Goal: Task Accomplishment & Management: Use online tool/utility

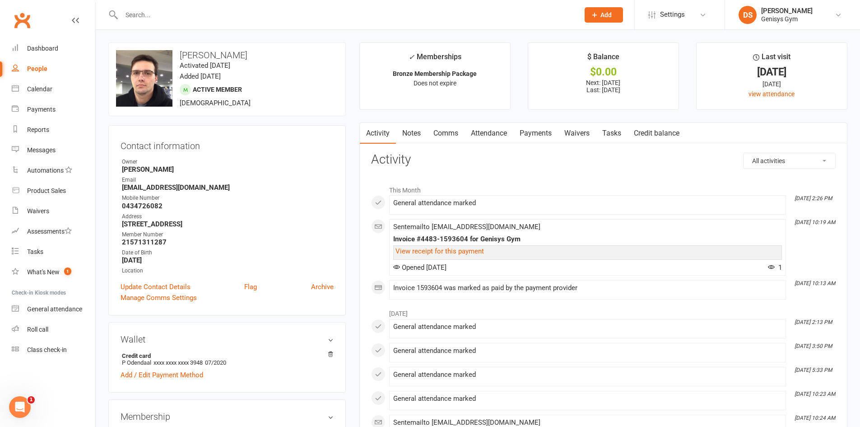
drag, startPoint x: 172, startPoint y: 10, endPoint x: 109, endPoint y: 27, distance: 64.9
click at [171, 10] on input "text" at bounding box center [346, 15] width 454 height 13
drag, startPoint x: 46, startPoint y: 44, endPoint x: 152, endPoint y: 49, distance: 106.7
click at [46, 44] on link "Dashboard" at bounding box center [54, 48] width 84 height 20
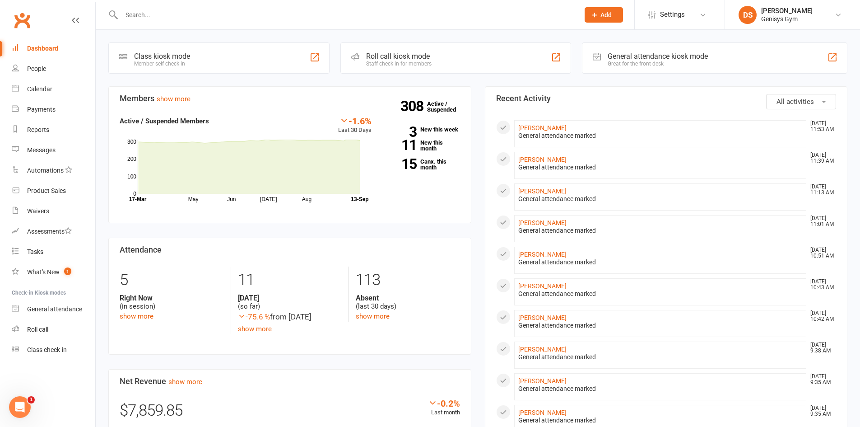
click at [561, 133] on div "General attendance marked" at bounding box center [660, 136] width 284 height 8
drag, startPoint x: 560, startPoint y: 125, endPoint x: 403, endPoint y: 156, distance: 159.6
click at [560, 125] on link "[PERSON_NAME]" at bounding box center [542, 127] width 48 height 7
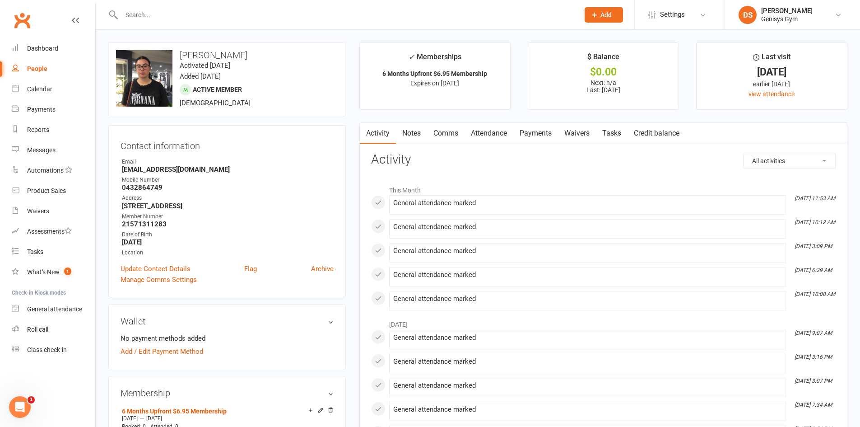
click at [609, 7] on button "Add" at bounding box center [604, 14] width 38 height 15
click at [239, 253] on div "Location" at bounding box center [228, 252] width 212 height 9
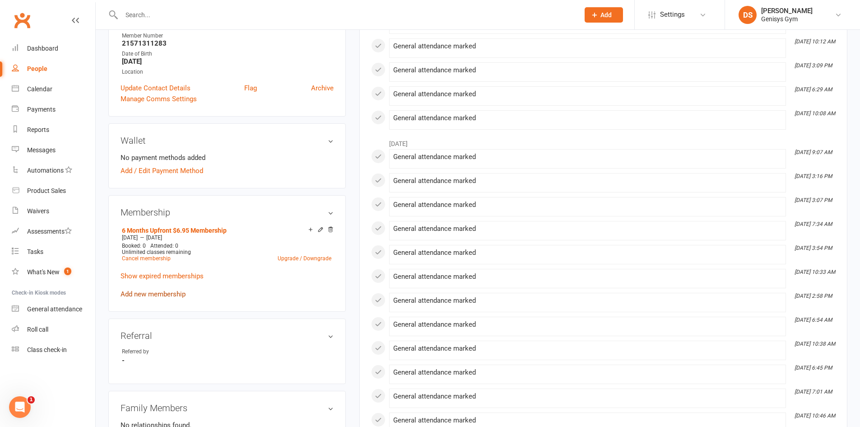
click at [158, 292] on link "Add new membership" at bounding box center [153, 294] width 65 height 8
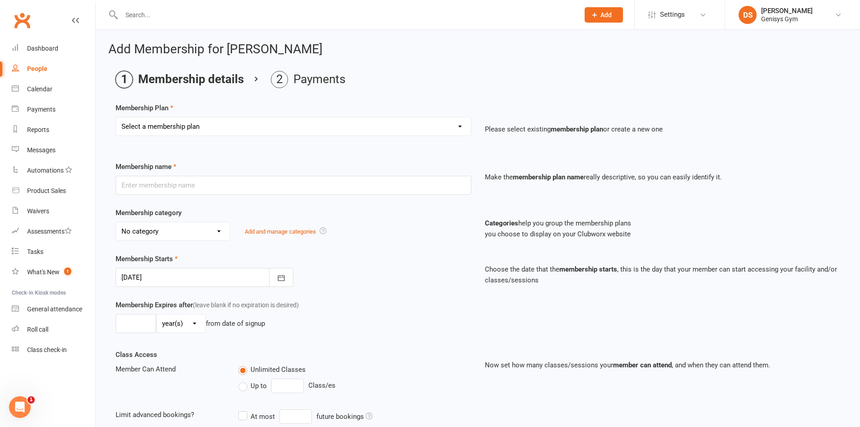
click at [250, 133] on select "Select a membership plan Create new Membership Plan 12 Month Membership Christm…" at bounding box center [293, 126] width 355 height 18
select select "37"
click at [116, 117] on select "Select a membership plan Create new Membership Plan 12 Month Membership Christm…" at bounding box center [293, 126] width 355 height 18
type input "12 MONTH UPFRONT $9.95 MEMBERSHIP"
select select "4"
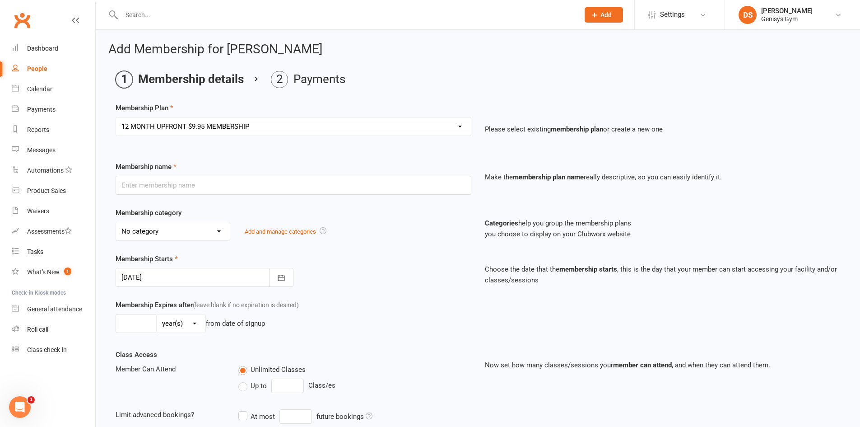
type input "1"
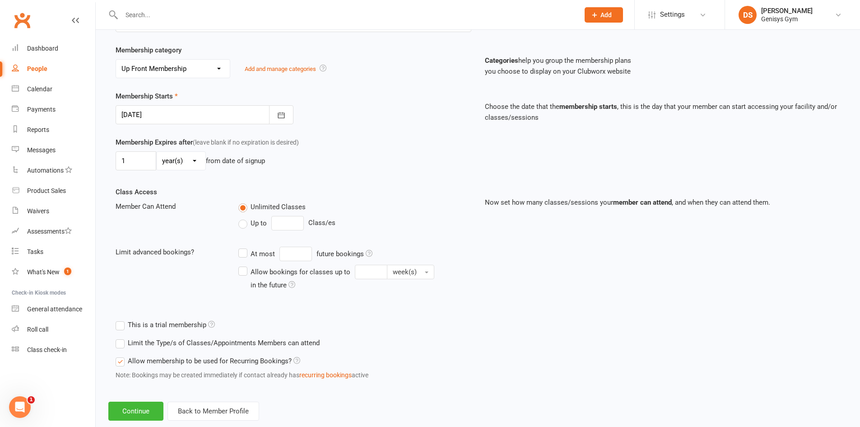
scroll to position [181, 0]
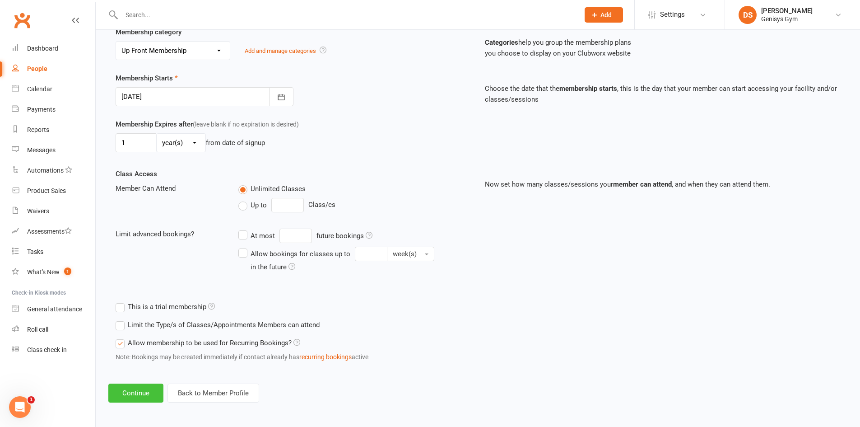
click at [153, 392] on button "Continue" at bounding box center [135, 392] width 55 height 19
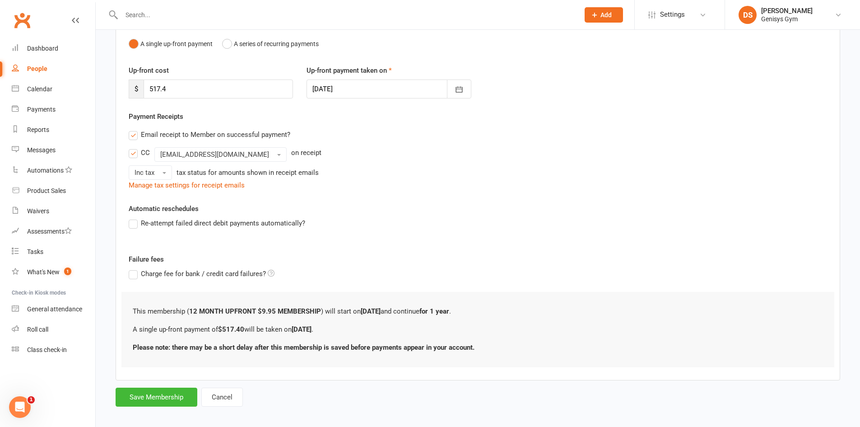
scroll to position [101, 0]
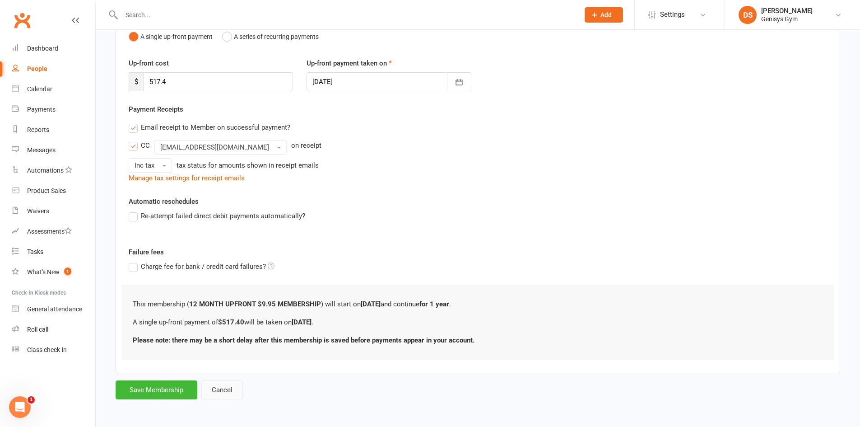
click at [232, 387] on button "Cancel" at bounding box center [222, 389] width 42 height 19
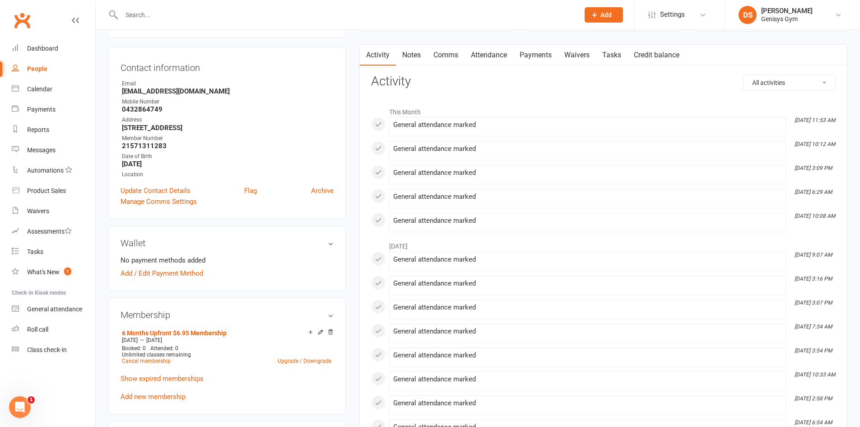
scroll to position [90, 0]
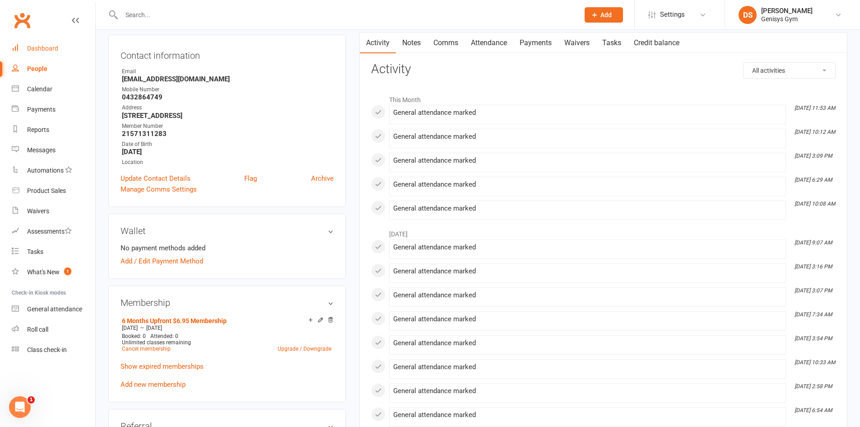
click at [34, 53] on link "Dashboard" at bounding box center [54, 48] width 84 height 20
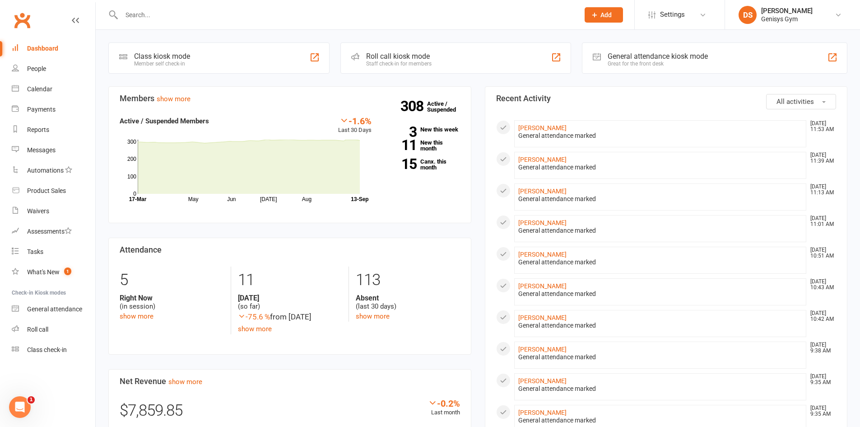
drag, startPoint x: 58, startPoint y: 310, endPoint x: 210, endPoint y: 279, distance: 155.6
click at [58, 310] on div "General attendance" at bounding box center [54, 308] width 55 height 7
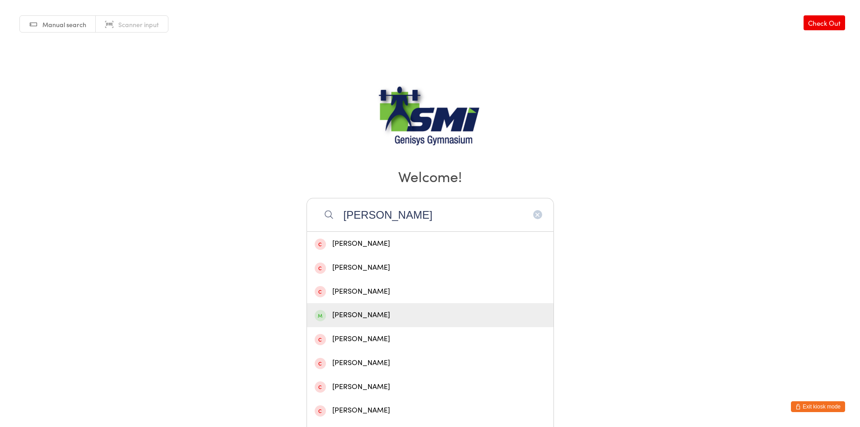
type input "andrew"
click at [360, 308] on div "Andrew Rahme" at bounding box center [430, 315] width 246 height 24
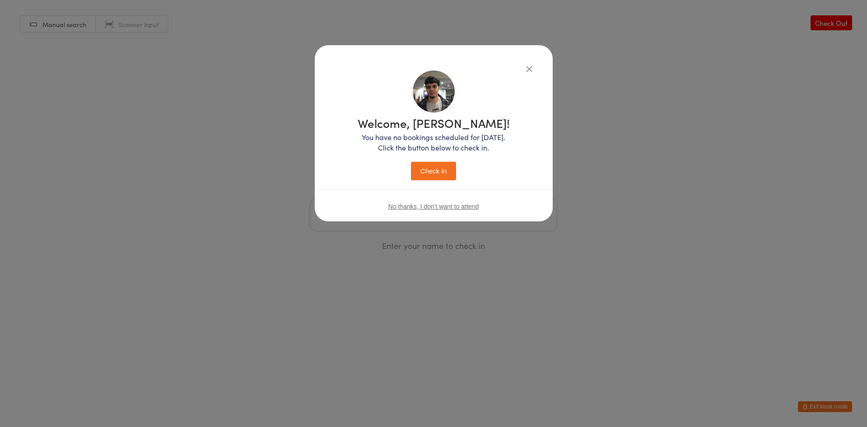
click at [444, 174] on button "Check in" at bounding box center [433, 171] width 45 height 19
